Goal: Information Seeking & Learning: Learn about a topic

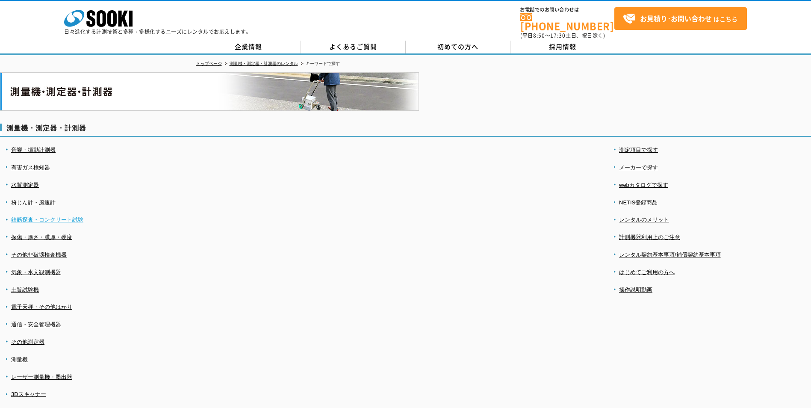
click at [47, 216] on link "鉄筋探査・コンクリート試験" at bounding box center [47, 219] width 72 height 6
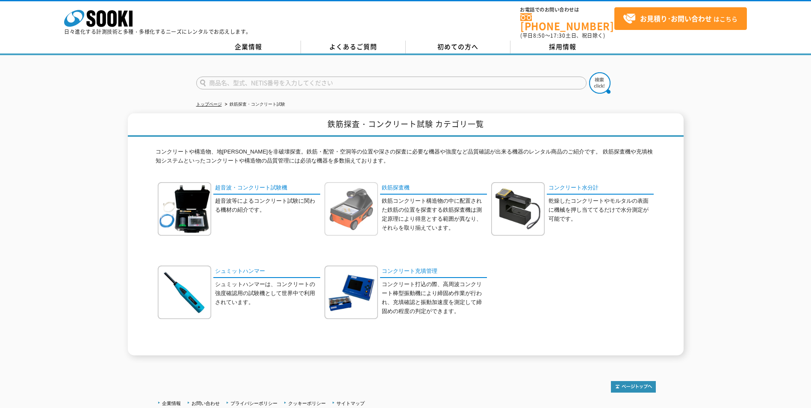
click at [362, 202] on img at bounding box center [351, 208] width 53 height 53
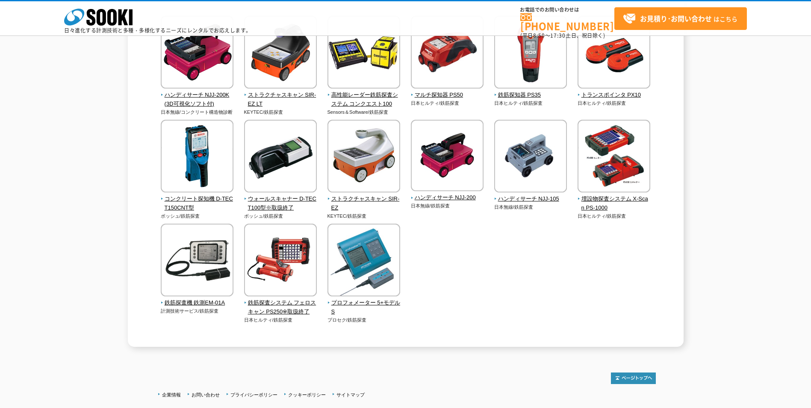
scroll to position [342, 0]
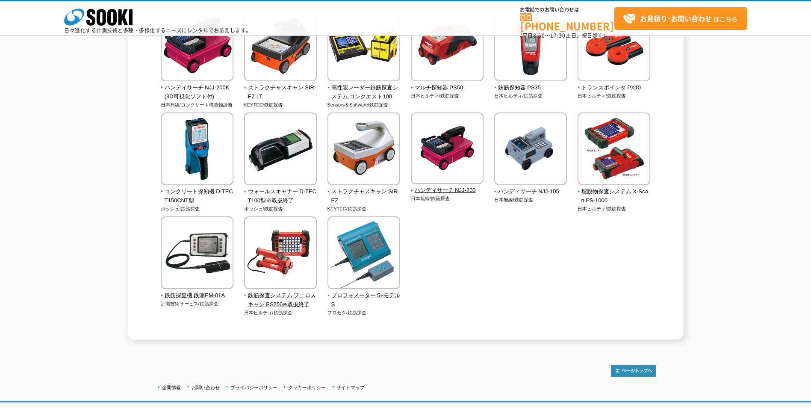
click at [26, 171] on div "鉄筋探査機 鉄筋コンクリート構造物の中に配置された鉄筋の位置を探査する鉄筋探査機は測定原理により得意とする範囲が異なり、それらを取り揃えています。 電磁波レー…" at bounding box center [405, 36] width 811 height 608
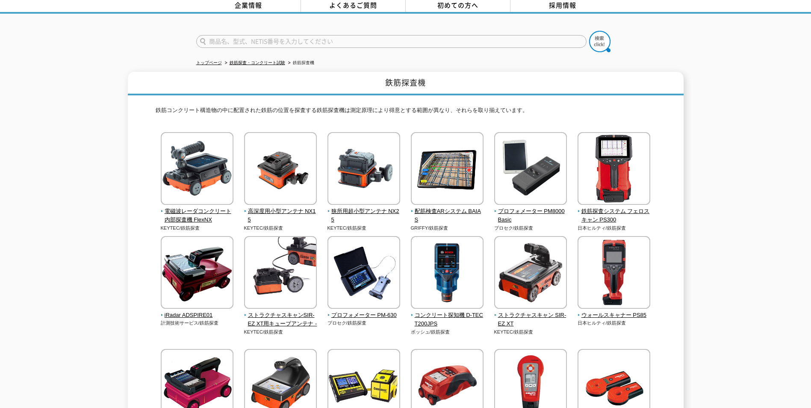
scroll to position [0, 0]
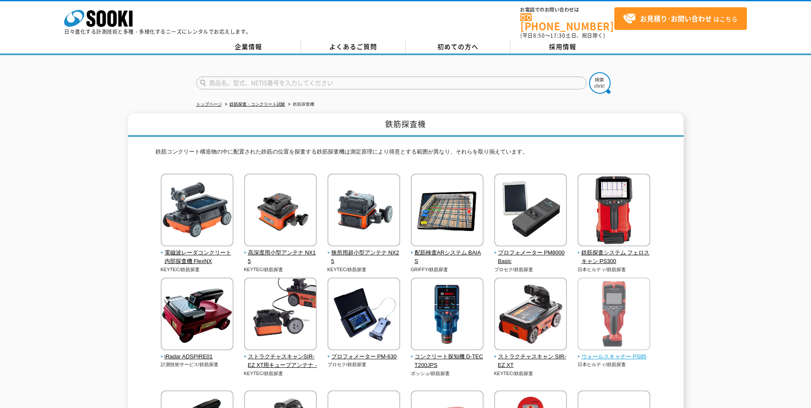
click at [619, 297] on img at bounding box center [614, 315] width 73 height 75
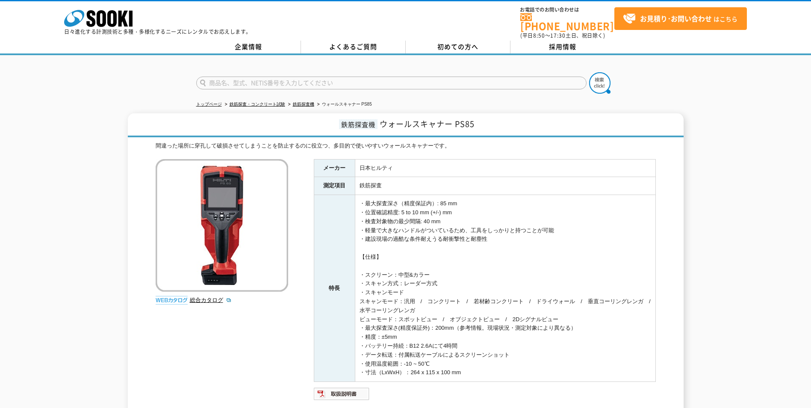
click at [72, 160] on div "鉄筋探査機 ウォールスキャナー PS85 間違った場所に穿孔して破損させてしまうことを防止するのに役立つ、多目的で使いやすいウォールスキャナーです。 総合カタ…" at bounding box center [405, 274] width 811 height 323
